Goal: Transaction & Acquisition: Purchase product/service

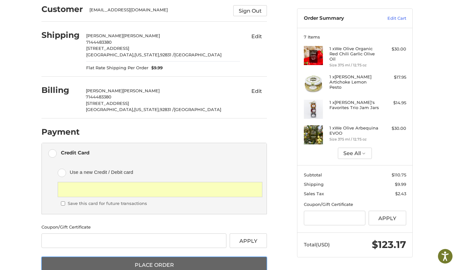
click at [187, 266] on button "Place Order" at bounding box center [153, 265] width 225 height 17
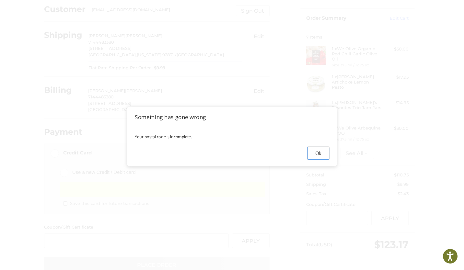
click at [317, 155] on button "Ok" at bounding box center [318, 153] width 22 height 13
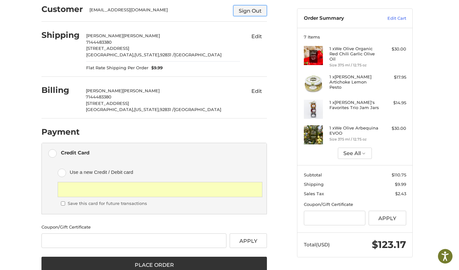
click at [249, 10] on button "Sign Out" at bounding box center [250, 10] width 34 height 11
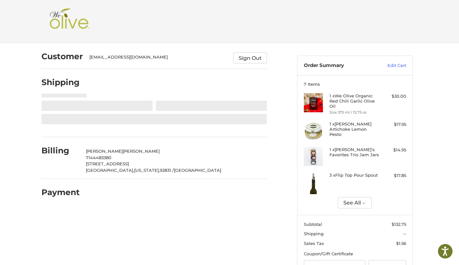
select select "**"
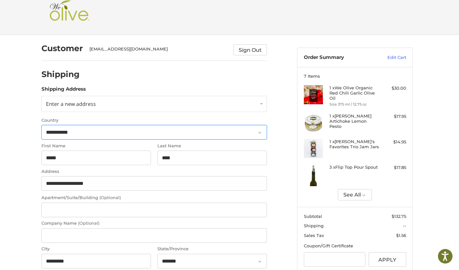
scroll to position [15, 0]
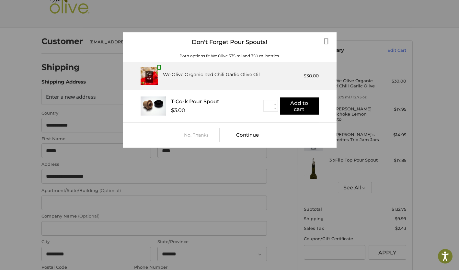
click at [195, 133] on div "No, Thanks" at bounding box center [202, 134] width 36 height 5
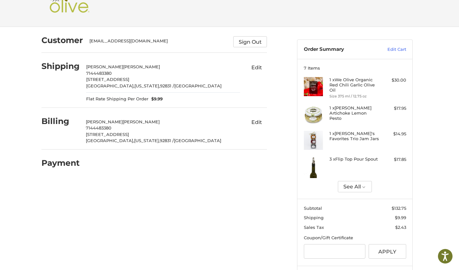
scroll to position [50, 0]
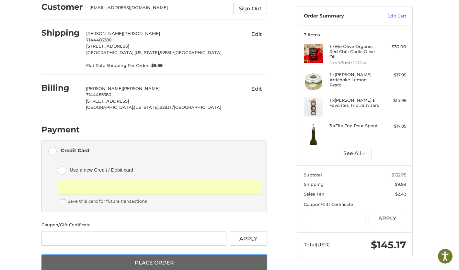
click at [141, 261] on button "Place Order" at bounding box center [153, 263] width 225 height 17
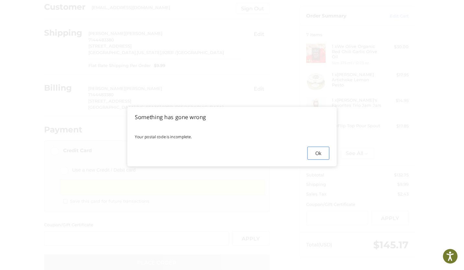
click at [319, 156] on button "Ok" at bounding box center [318, 153] width 22 height 13
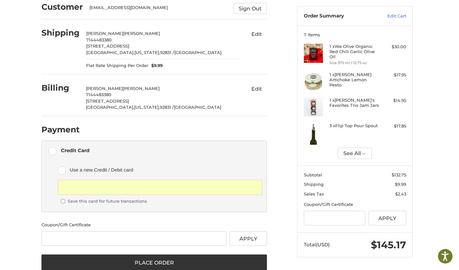
drag, startPoint x: 443, startPoint y: 0, endPoint x: 281, endPoint y: 129, distance: 207.5
click at [281, 129] on ol "Customer [EMAIL_ADDRESS][DOMAIN_NAME] Sign Out Please wait Shipping [PERSON_NAM…" at bounding box center [166, 133] width 251 height 278
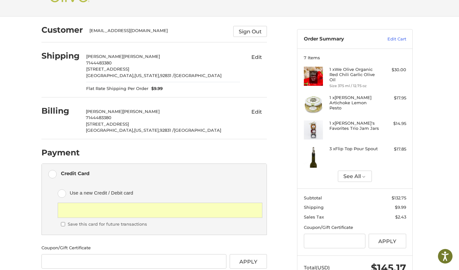
scroll to position [27, 0]
click at [356, 181] on button "See All" at bounding box center [355, 175] width 34 height 11
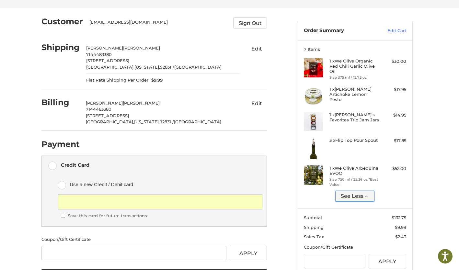
scroll to position [36, 0]
